Goal: Navigation & Orientation: Find specific page/section

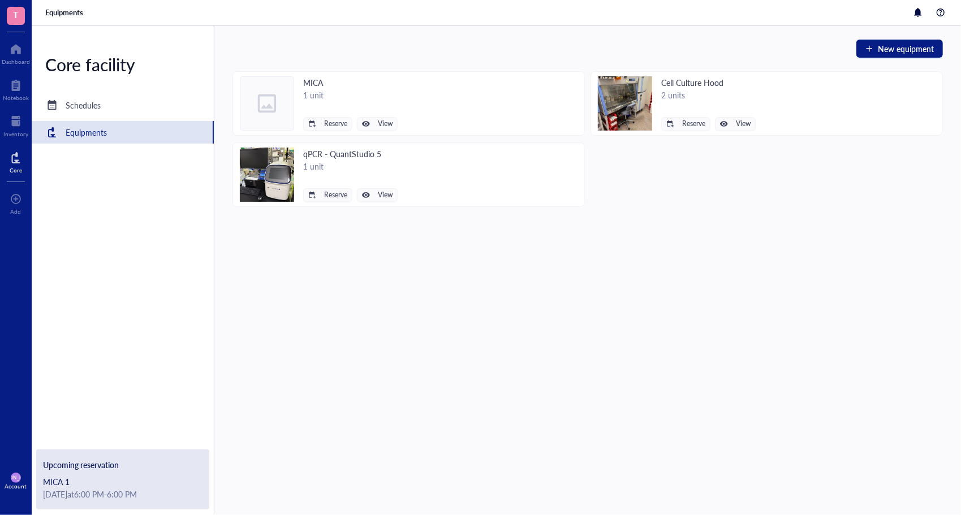
click at [15, 150] on div at bounding box center [16, 158] width 12 height 18
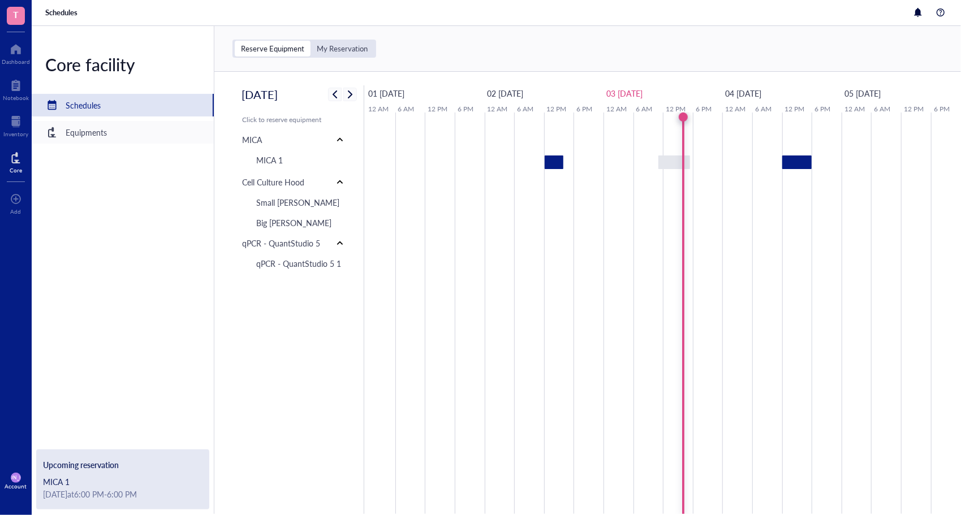
click at [97, 131] on div "Equipments" at bounding box center [86, 132] width 41 height 12
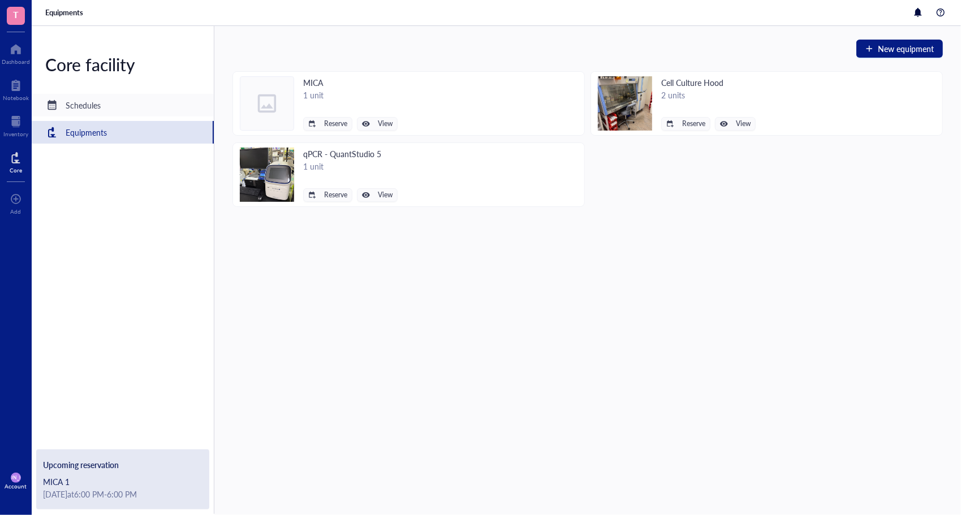
click at [110, 105] on div "Schedules" at bounding box center [123, 105] width 182 height 23
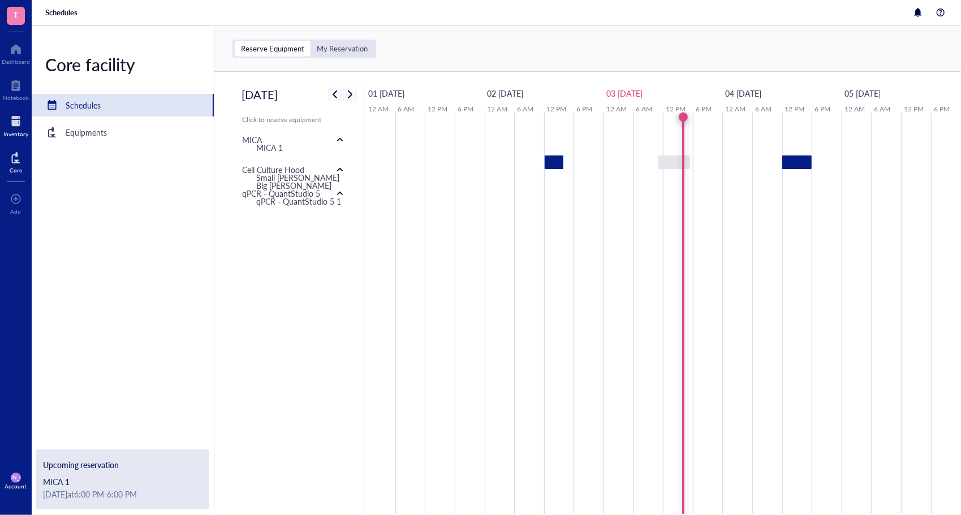
click at [16, 115] on div at bounding box center [15, 122] width 25 height 18
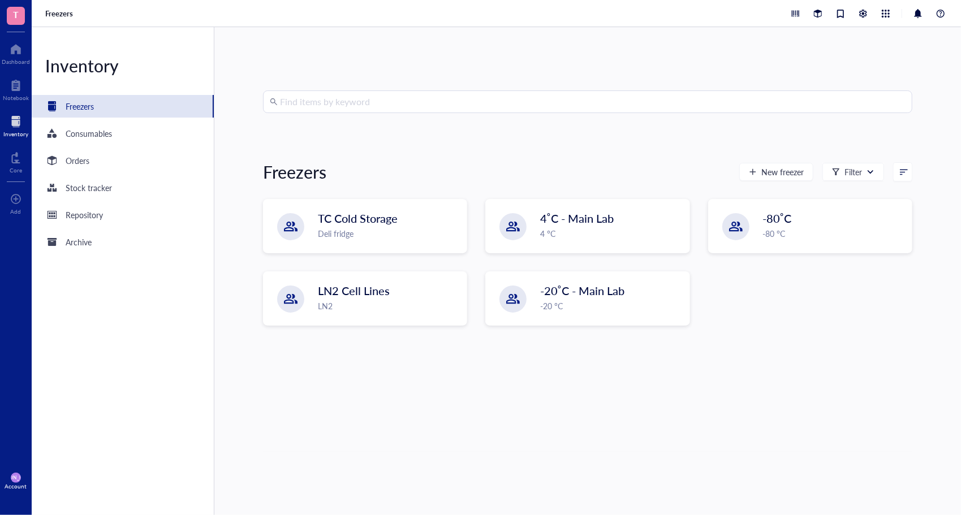
click at [610, 143] on div "Find items by keyword Freezers New freezer Filter TC Cold Storage Deli fridge 4…" at bounding box center [587, 272] width 649 height 362
click at [14, 94] on div "Notebook" at bounding box center [16, 97] width 26 height 7
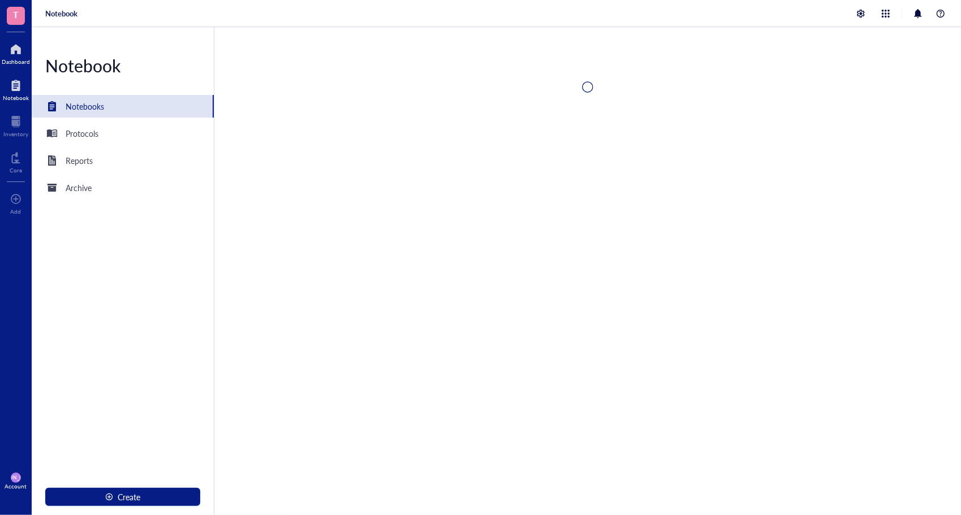
click at [16, 61] on div "Dashboard" at bounding box center [16, 61] width 28 height 7
